Goal: Check status: Check status

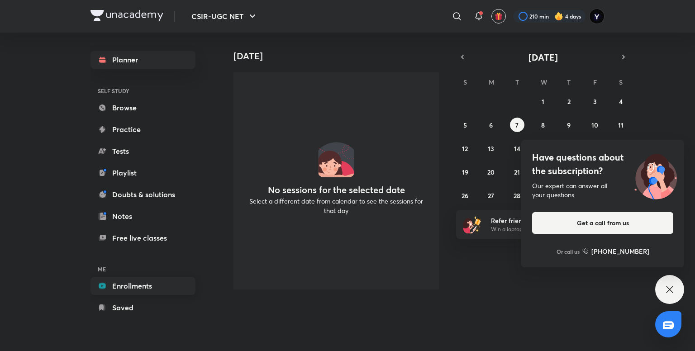
click at [114, 283] on link "Enrollments" at bounding box center [143, 286] width 105 height 18
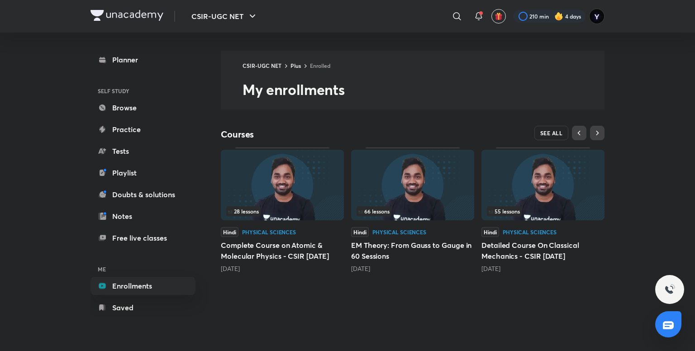
click at [541, 136] on span "SEE ALL" at bounding box center [552, 133] width 23 height 6
